Goal: Information Seeking & Learning: Learn about a topic

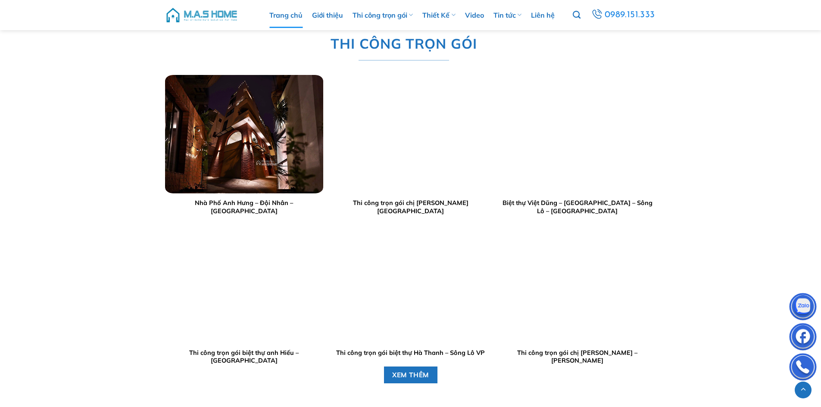
scroll to position [1035, 0]
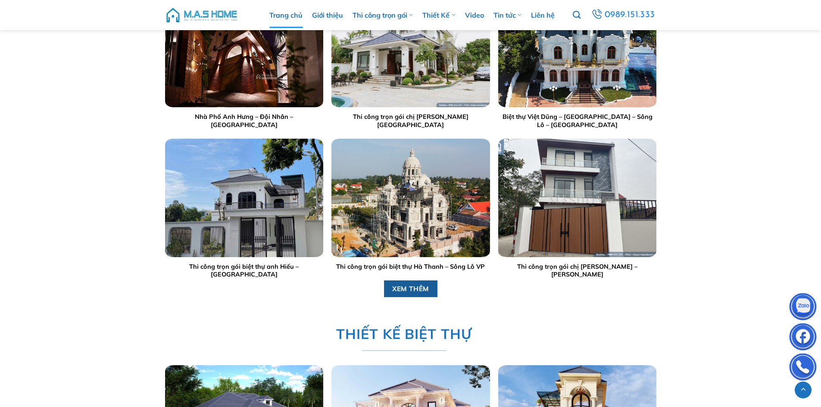
click at [406, 282] on link "XEM THÊM" at bounding box center [411, 289] width 54 height 17
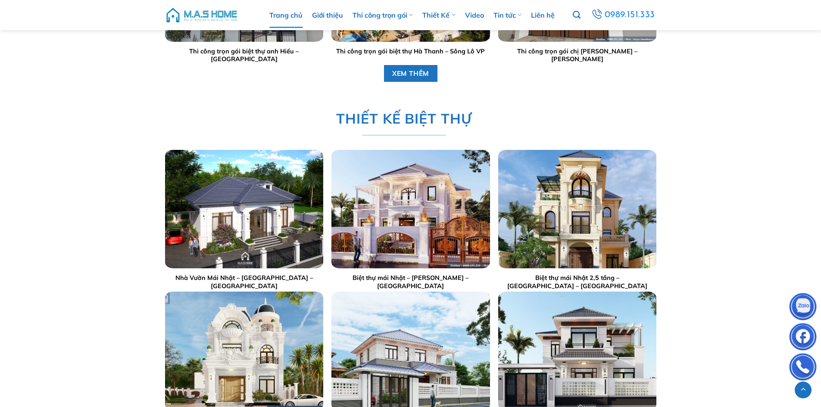
scroll to position [1423, 0]
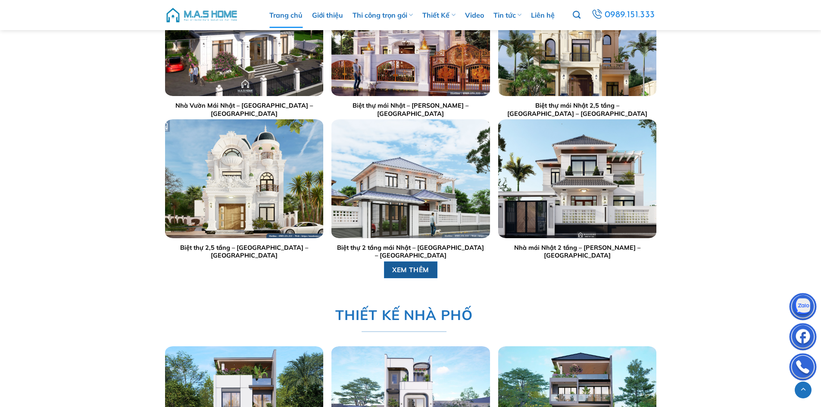
click at [415, 268] on span "XEM THÊM" at bounding box center [410, 270] width 37 height 11
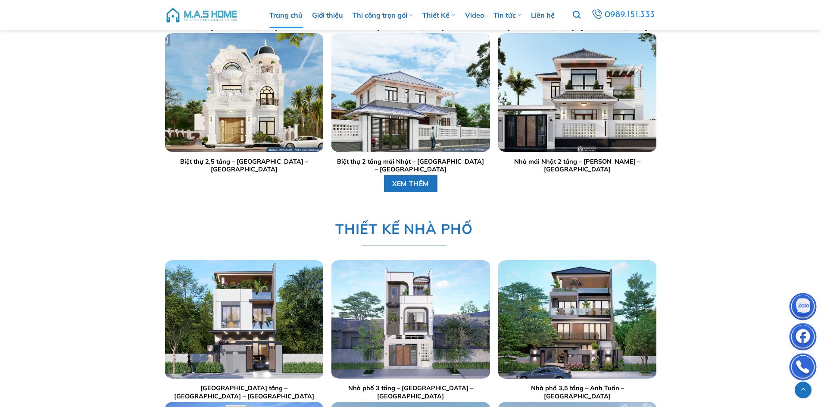
scroll to position [1725, 0]
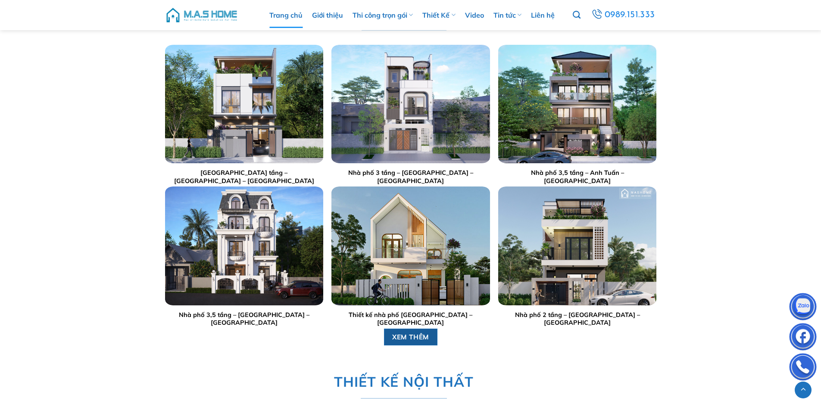
click at [412, 338] on span "XEM THÊM" at bounding box center [410, 337] width 37 height 11
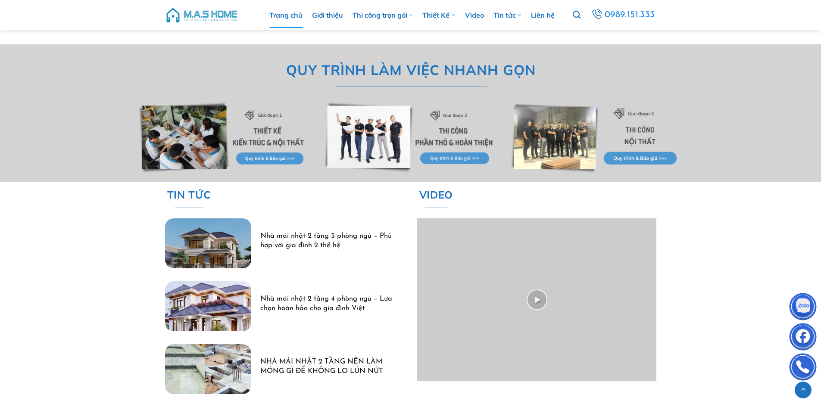
scroll to position [2587, 0]
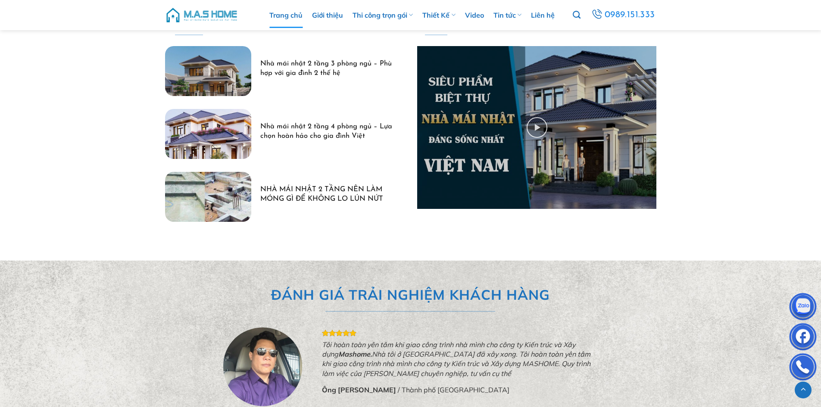
click at [204, 16] on img at bounding box center [201, 15] width 73 height 26
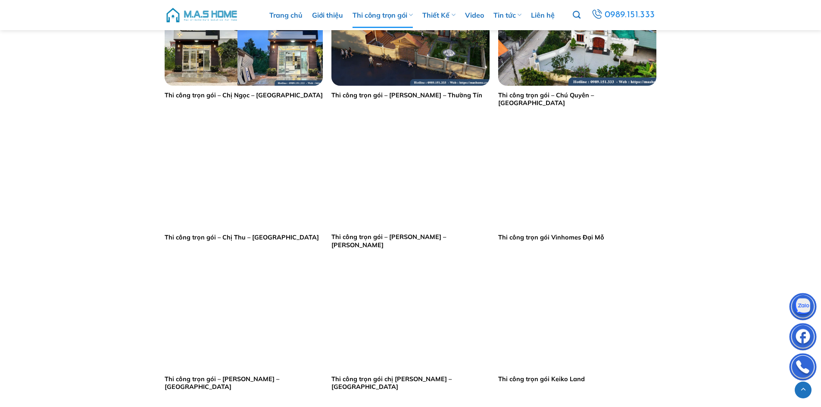
scroll to position [862, 0]
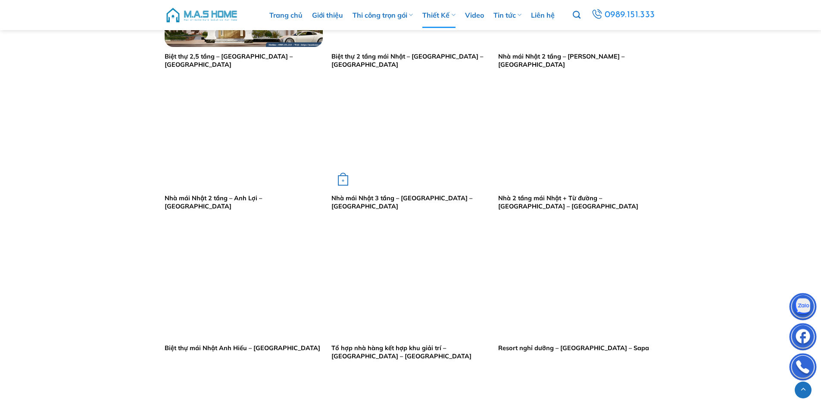
scroll to position [604, 0]
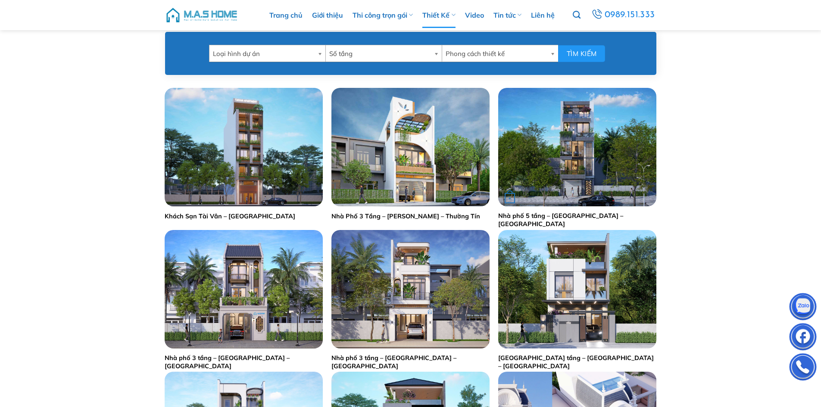
click at [566, 140] on img "Nhà phố 5 tầng - Anh Tâm - Gia Lâm" at bounding box center [577, 147] width 158 height 119
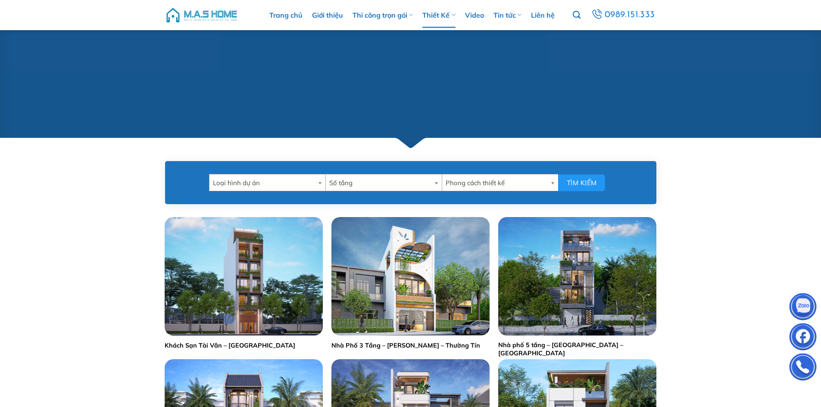
scroll to position [431, 0]
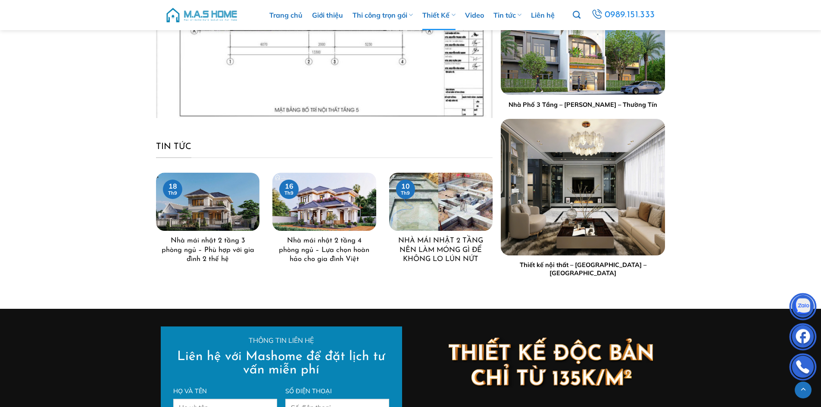
scroll to position [1573, 0]
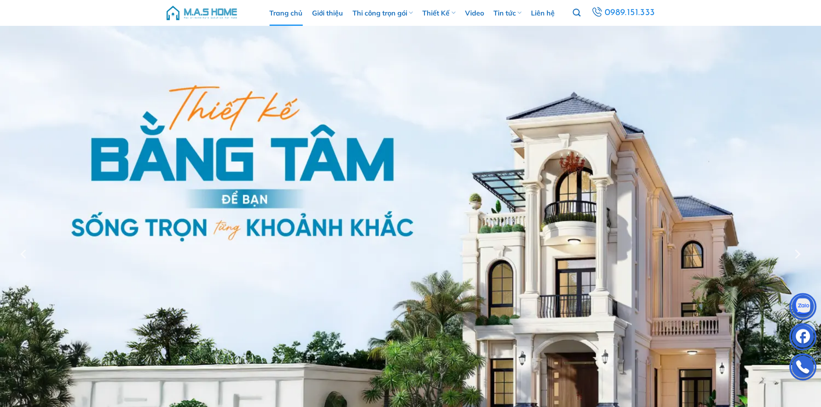
click at [201, 13] on img at bounding box center [201, 13] width 73 height 26
